Goal: Submit feedback/report problem

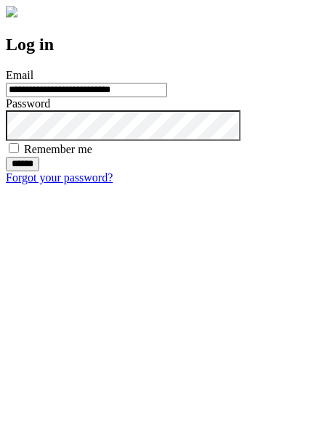
type input "**********"
click at [39, 171] on input "******" at bounding box center [22, 164] width 33 height 15
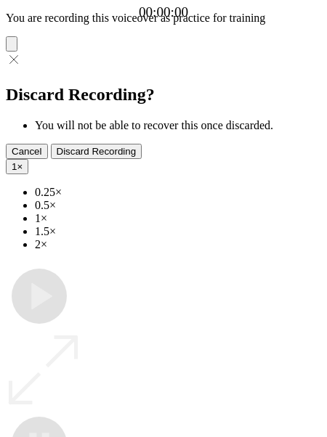
type input "**********"
